Goal: Task Accomplishment & Management: Complete application form

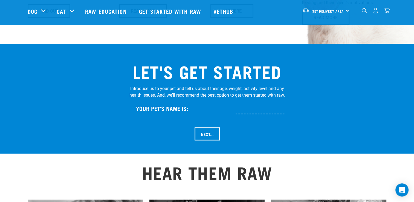
scroll to position [518, 0]
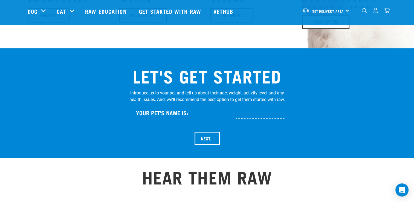
click at [245, 106] on input "text" at bounding box center [278, 112] width 85 height 12
type input "Panzer"
click at [210, 132] on input "Next..." at bounding box center [207, 138] width 25 height 13
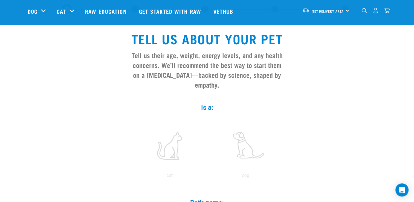
scroll to position [25, 0]
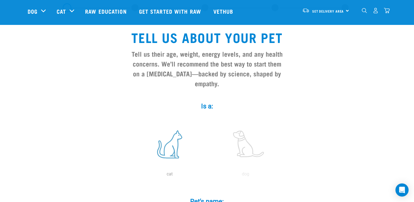
click at [169, 139] on label at bounding box center [170, 144] width 74 height 47
click at [132, 175] on input "radio" at bounding box center [132, 175] width 0 height 0
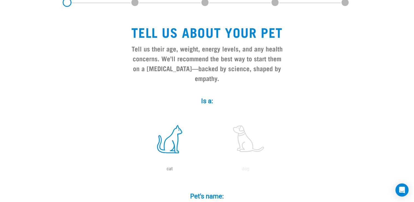
scroll to position [0, 0]
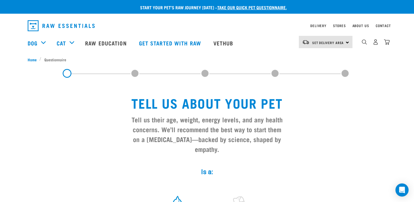
click at [241, 7] on link "take our quick pet questionnaire." at bounding box center [252, 7] width 70 height 2
